Goal: Contribute content: Contribute content

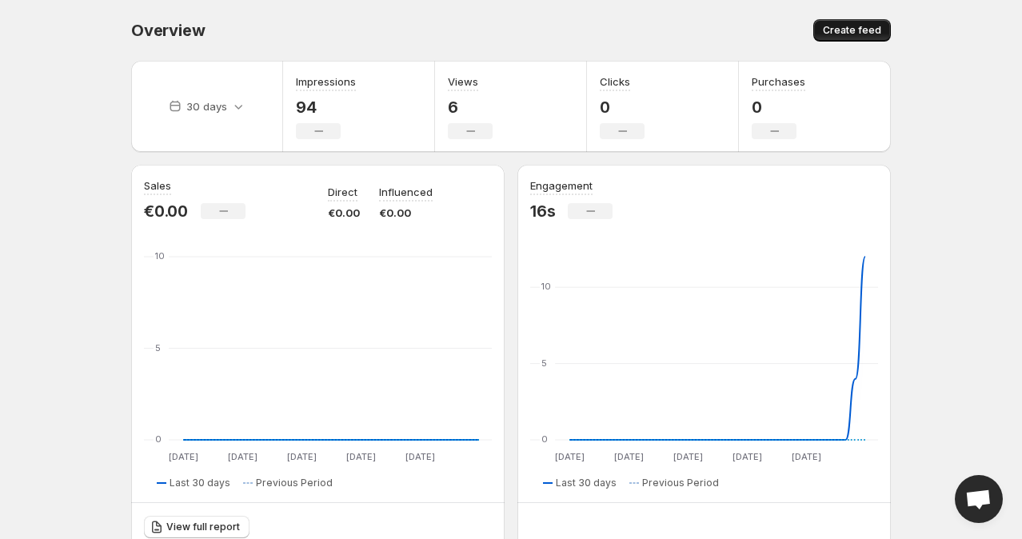
click at [850, 30] on span "Create feed" at bounding box center [852, 30] width 58 height 13
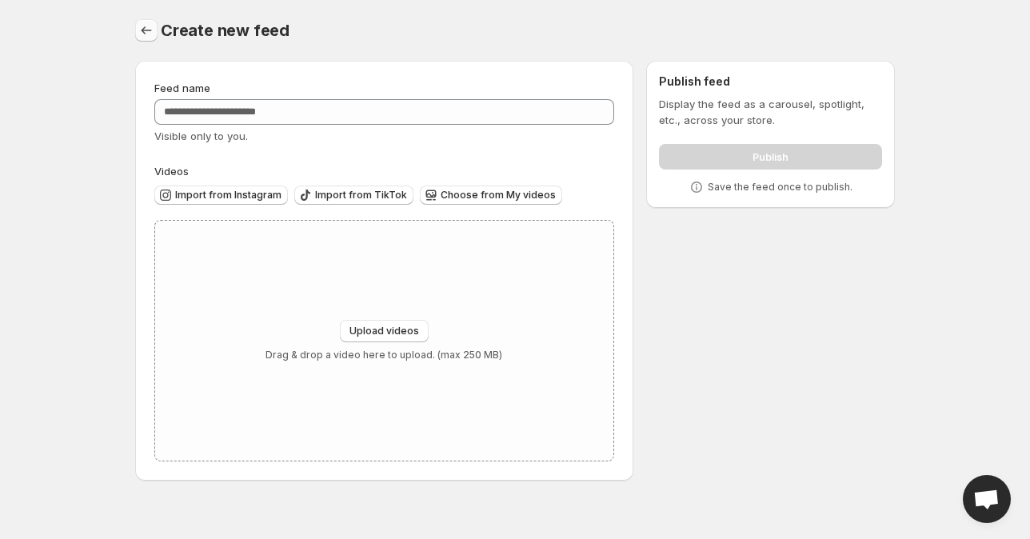
click at [141, 24] on icon "Settings" at bounding box center [146, 30] width 16 height 16
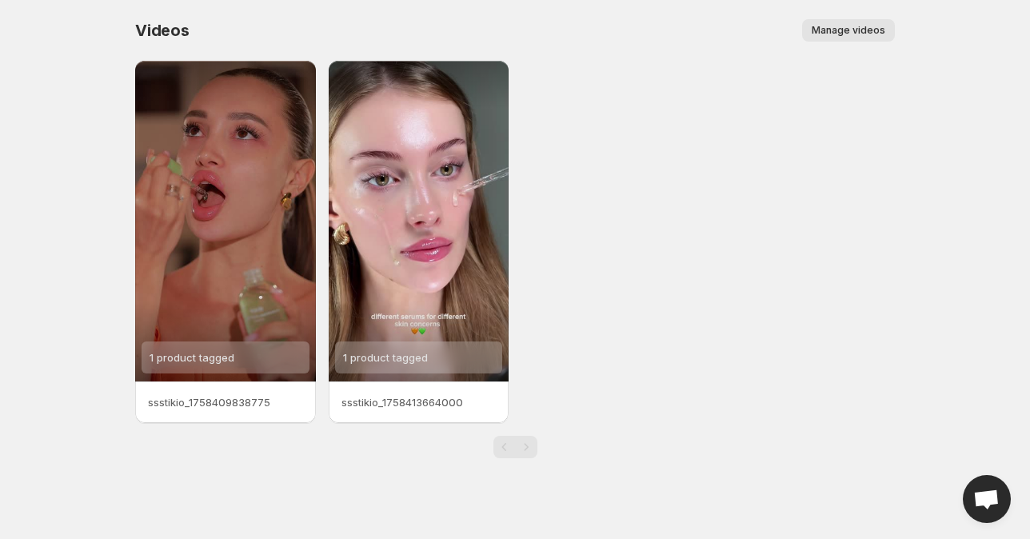
click at [868, 33] on span "Manage videos" at bounding box center [848, 30] width 74 height 13
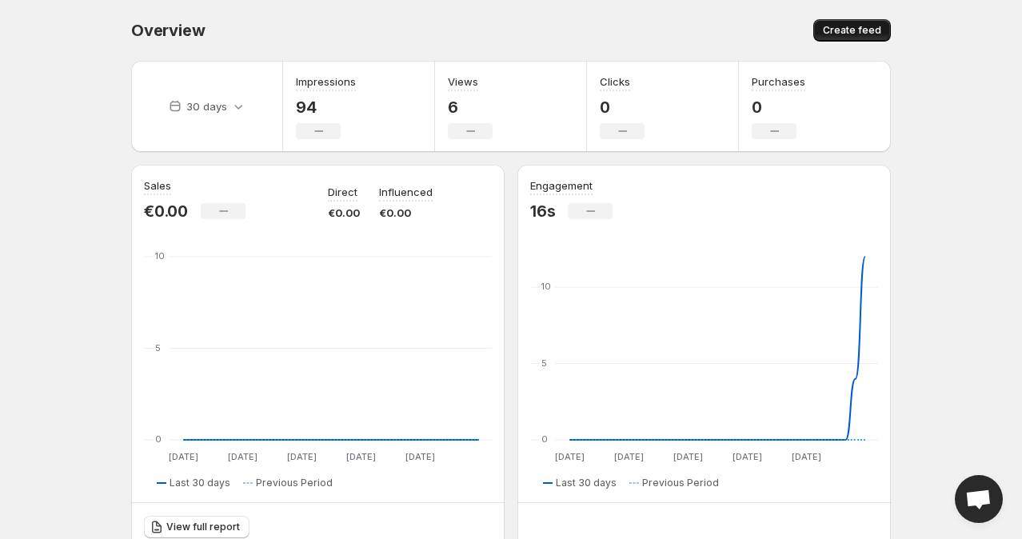
click at [881, 35] on button "Create feed" at bounding box center [852, 30] width 78 height 22
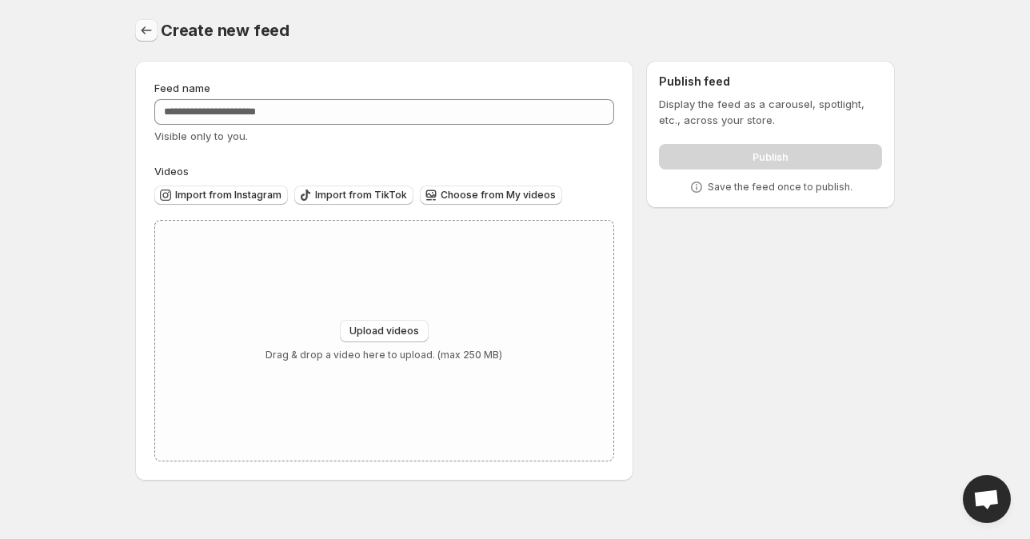
click at [144, 29] on icon "Settings" at bounding box center [146, 30] width 16 height 16
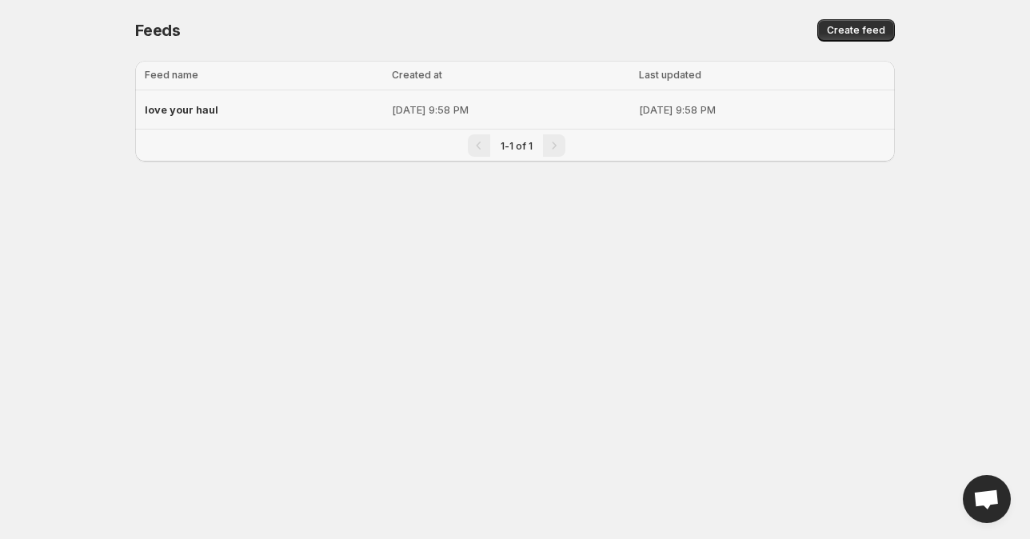
click at [296, 110] on div "love your haul" at bounding box center [263, 109] width 237 height 29
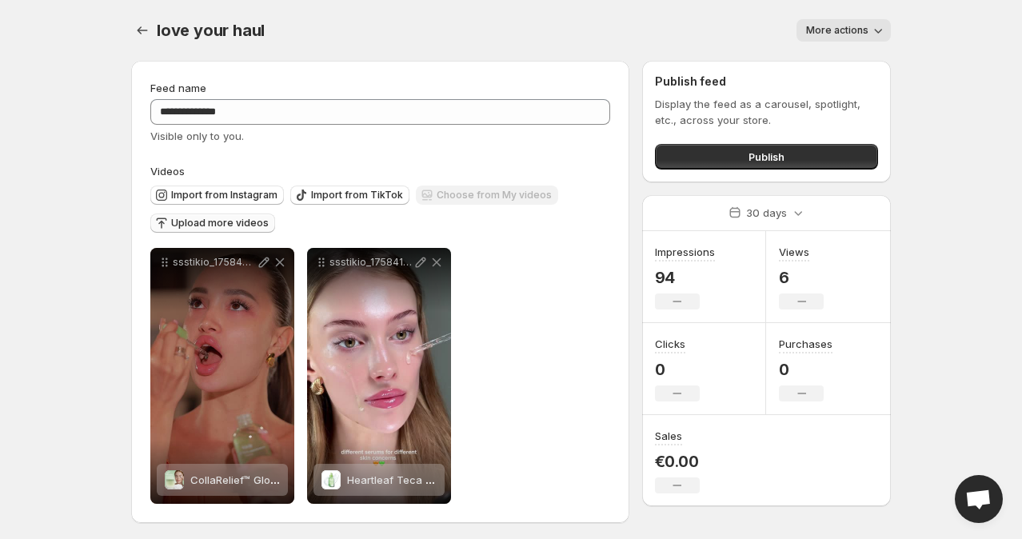
click at [228, 222] on span "Upload more videos" at bounding box center [220, 223] width 98 height 13
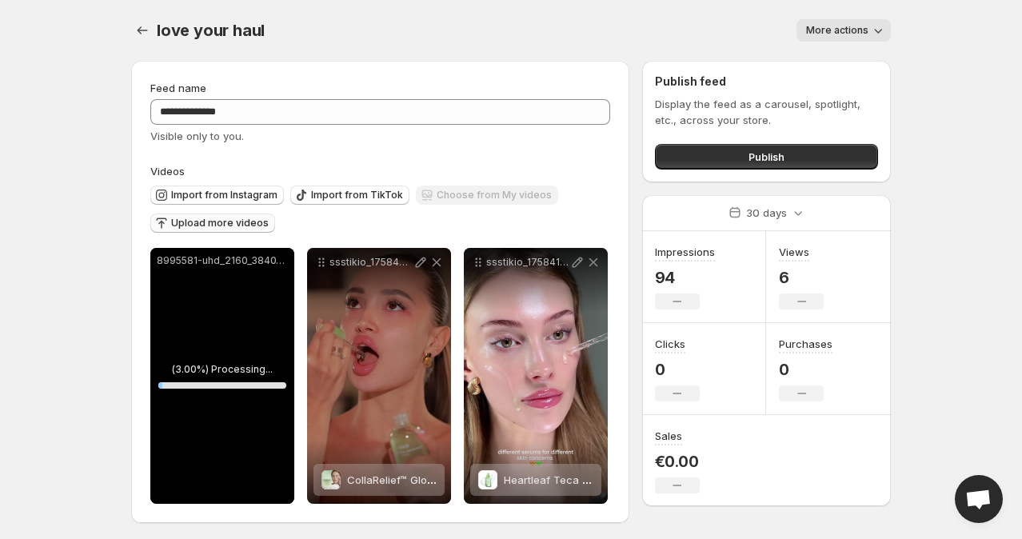
click at [262, 219] on span "Upload more videos" at bounding box center [220, 223] width 98 height 13
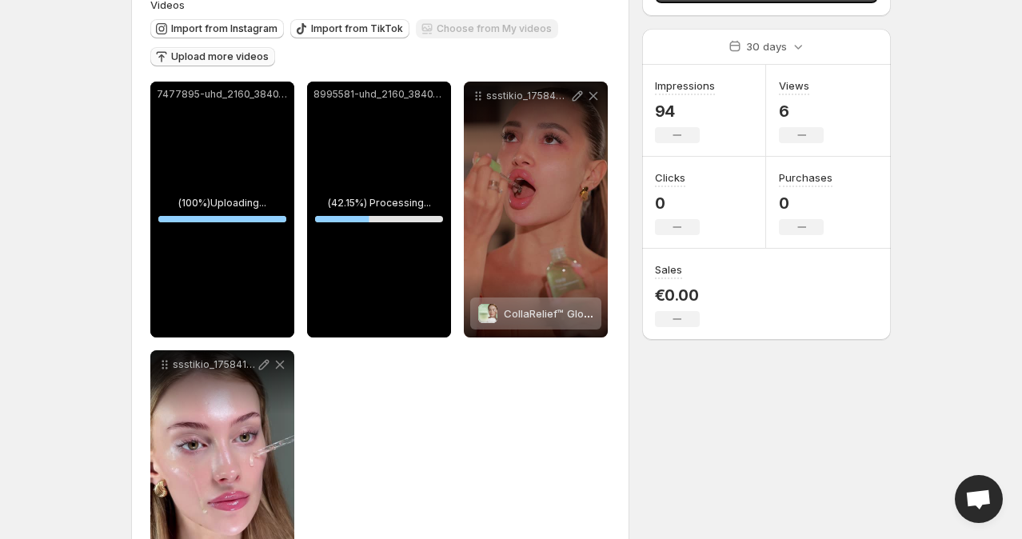
scroll to position [60, 0]
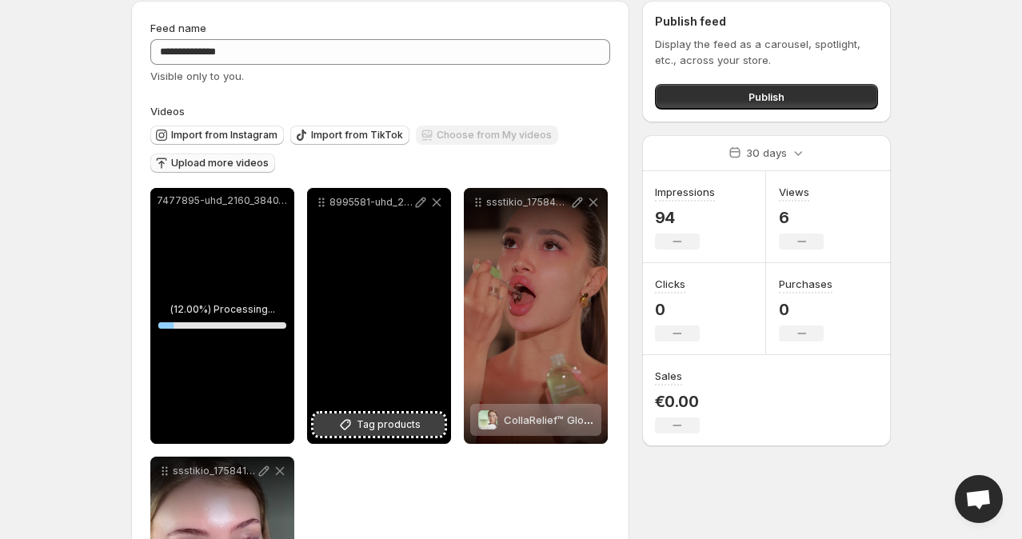
click at [400, 424] on span "Tag products" at bounding box center [389, 425] width 64 height 16
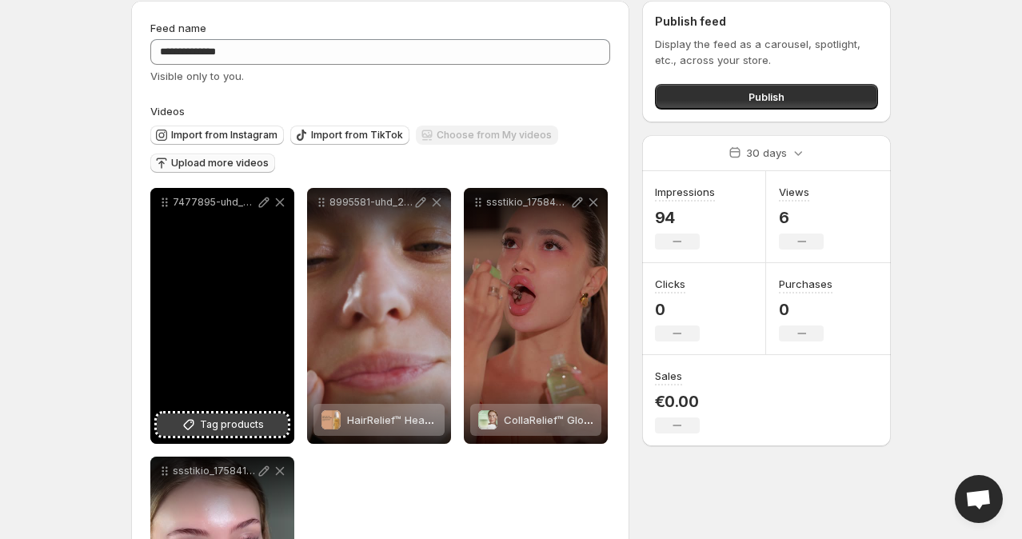
click at [265, 417] on button "Tag products" at bounding box center [222, 424] width 131 height 22
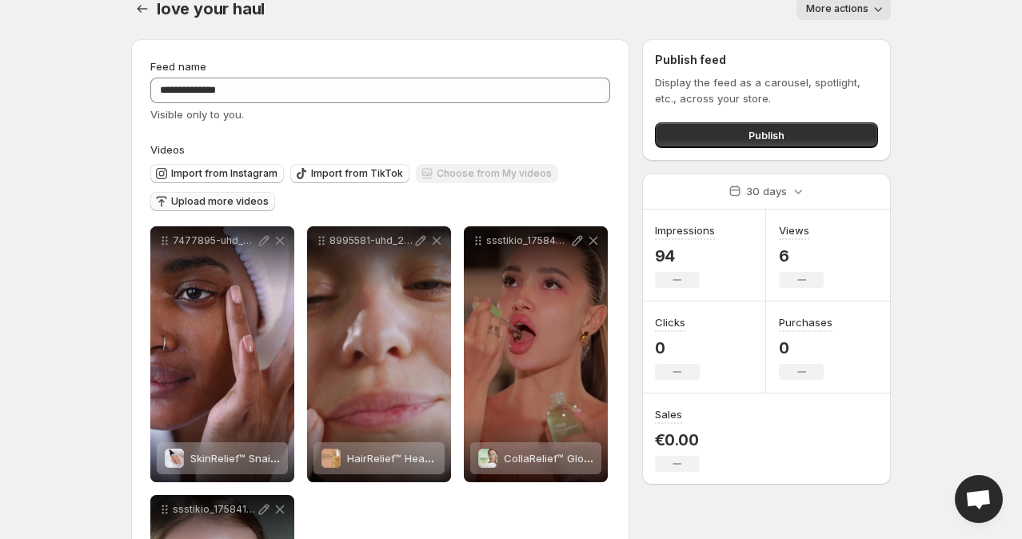
scroll to position [0, 0]
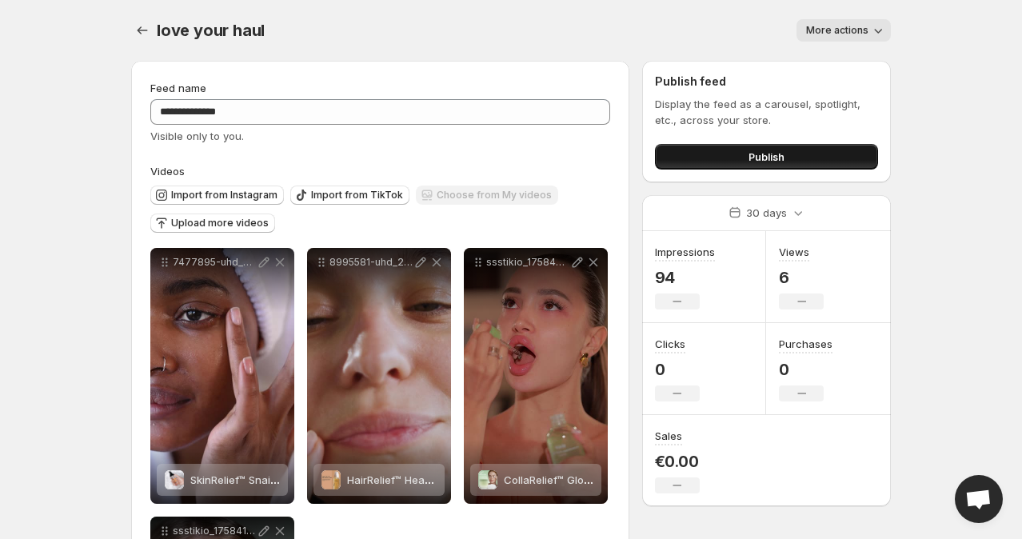
click at [732, 160] on button "Publish" at bounding box center [766, 157] width 223 height 26
